Goal: Complete application form

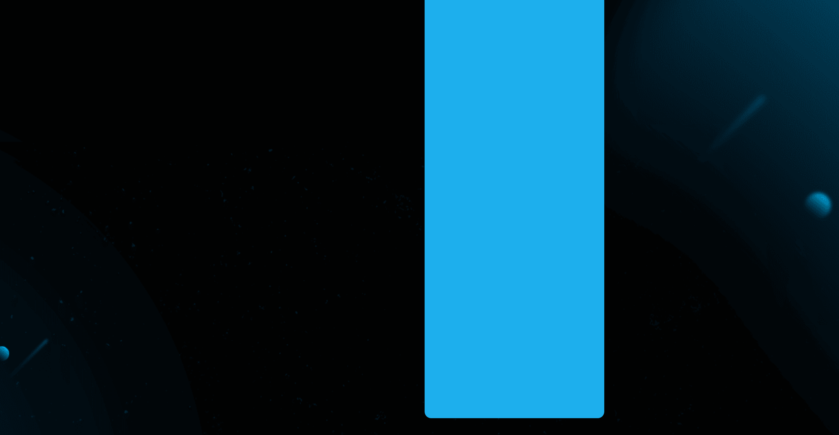
scroll to position [991, 0]
